Goal: Transaction & Acquisition: Purchase product/service

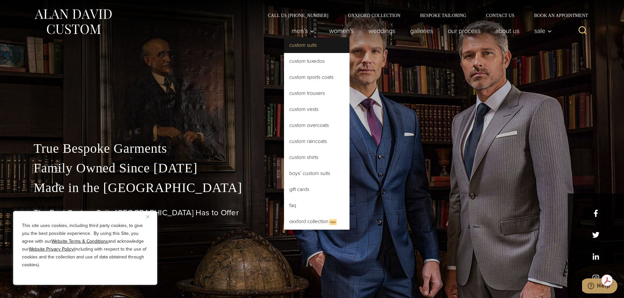
click at [301, 45] on link "Custom Suits" at bounding box center [316, 45] width 65 height 16
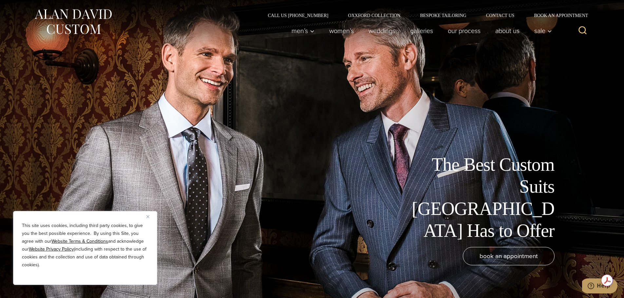
click at [149, 214] on button "Close" at bounding box center [150, 217] width 8 height 8
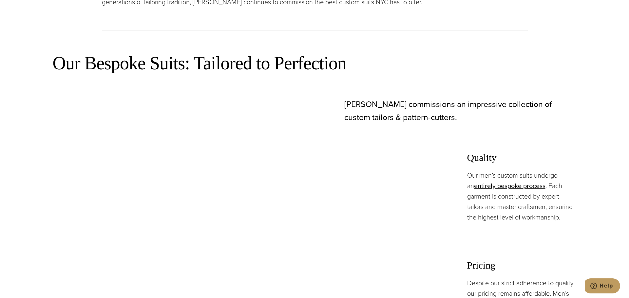
scroll to position [360, 0]
